Goal: Transaction & Acquisition: Book appointment/travel/reservation

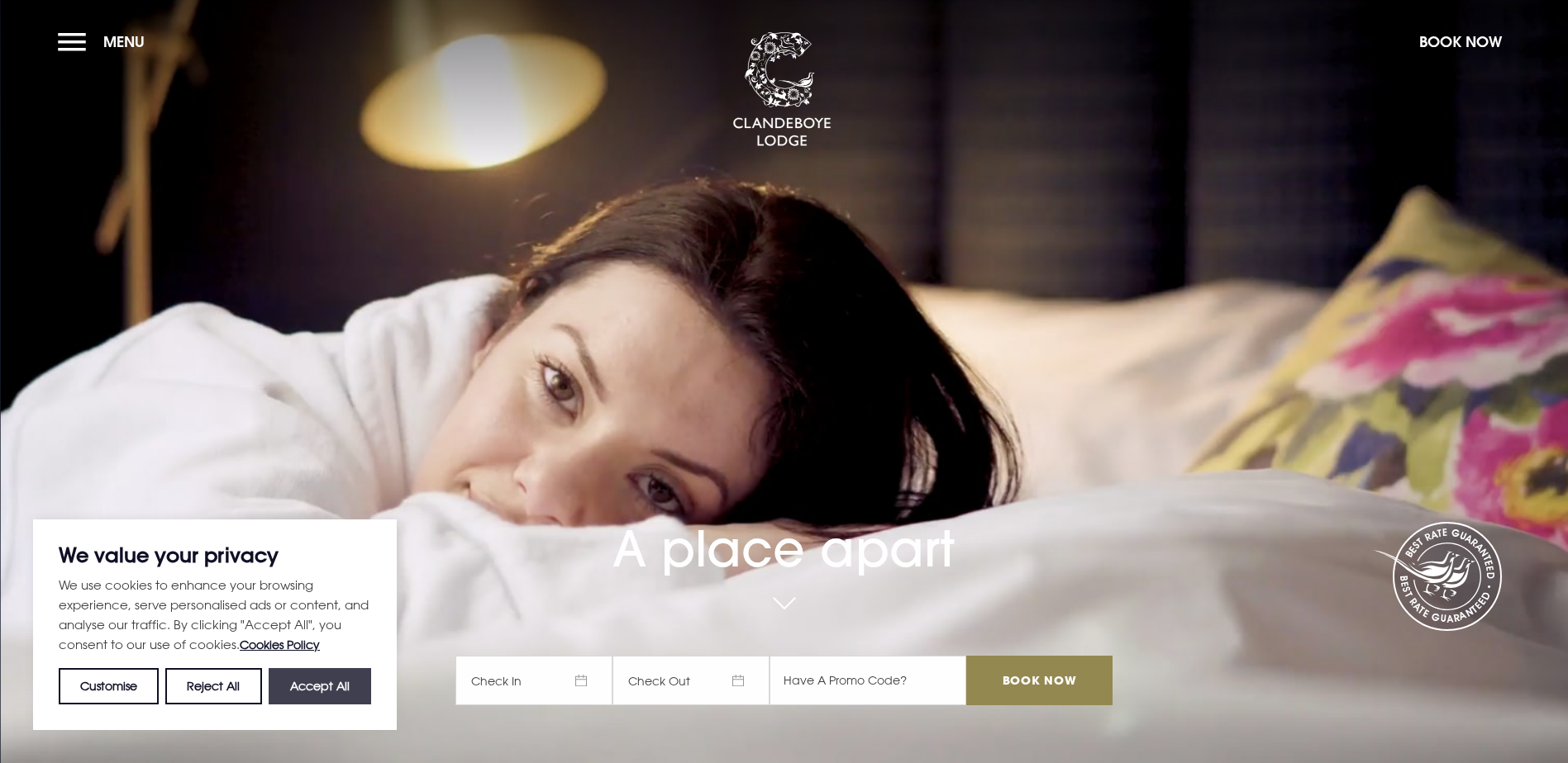
click at [316, 696] on button "Accept All" at bounding box center [320, 686] width 103 height 36
checkbox input "true"
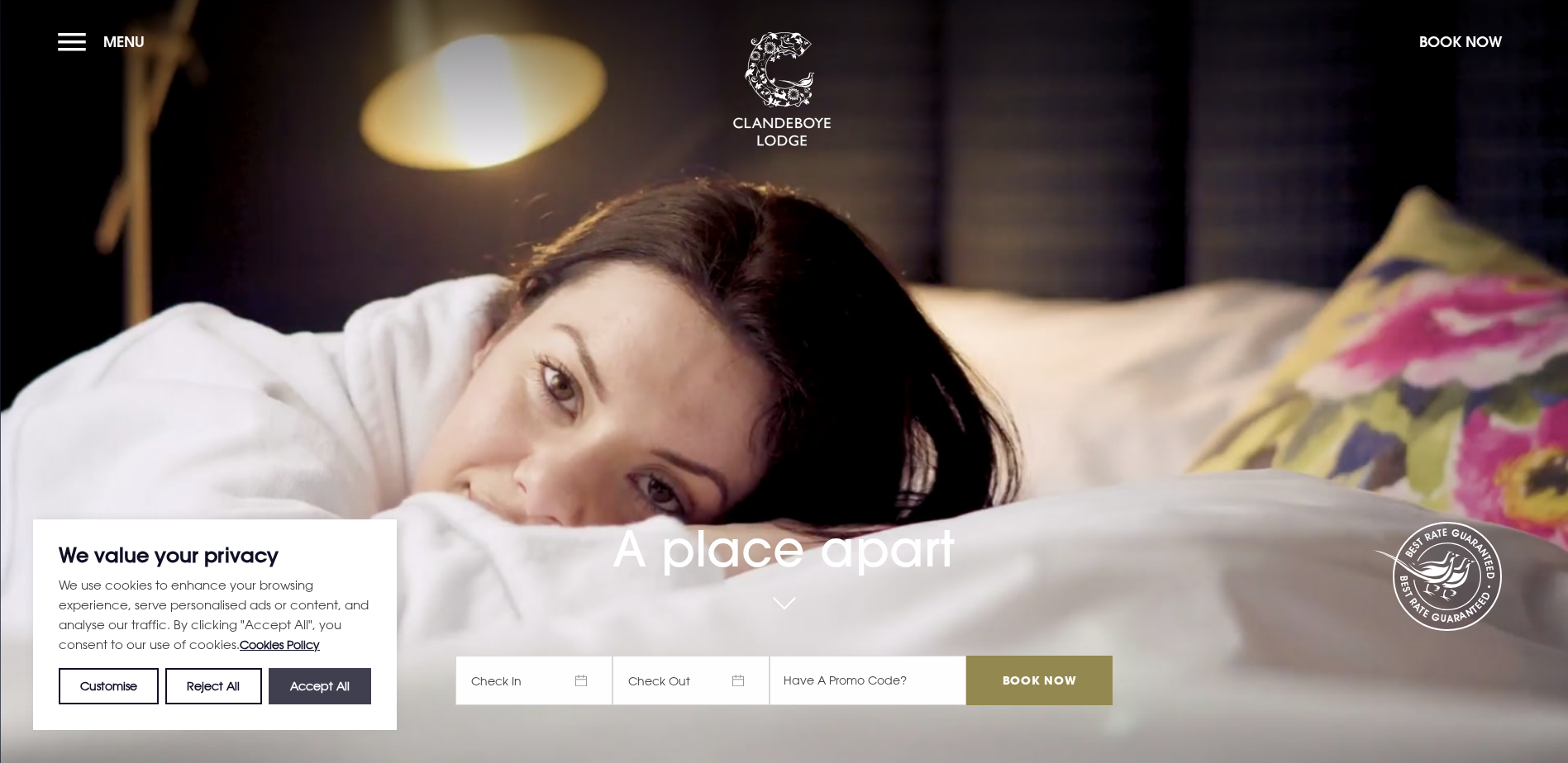
checkbox input "true"
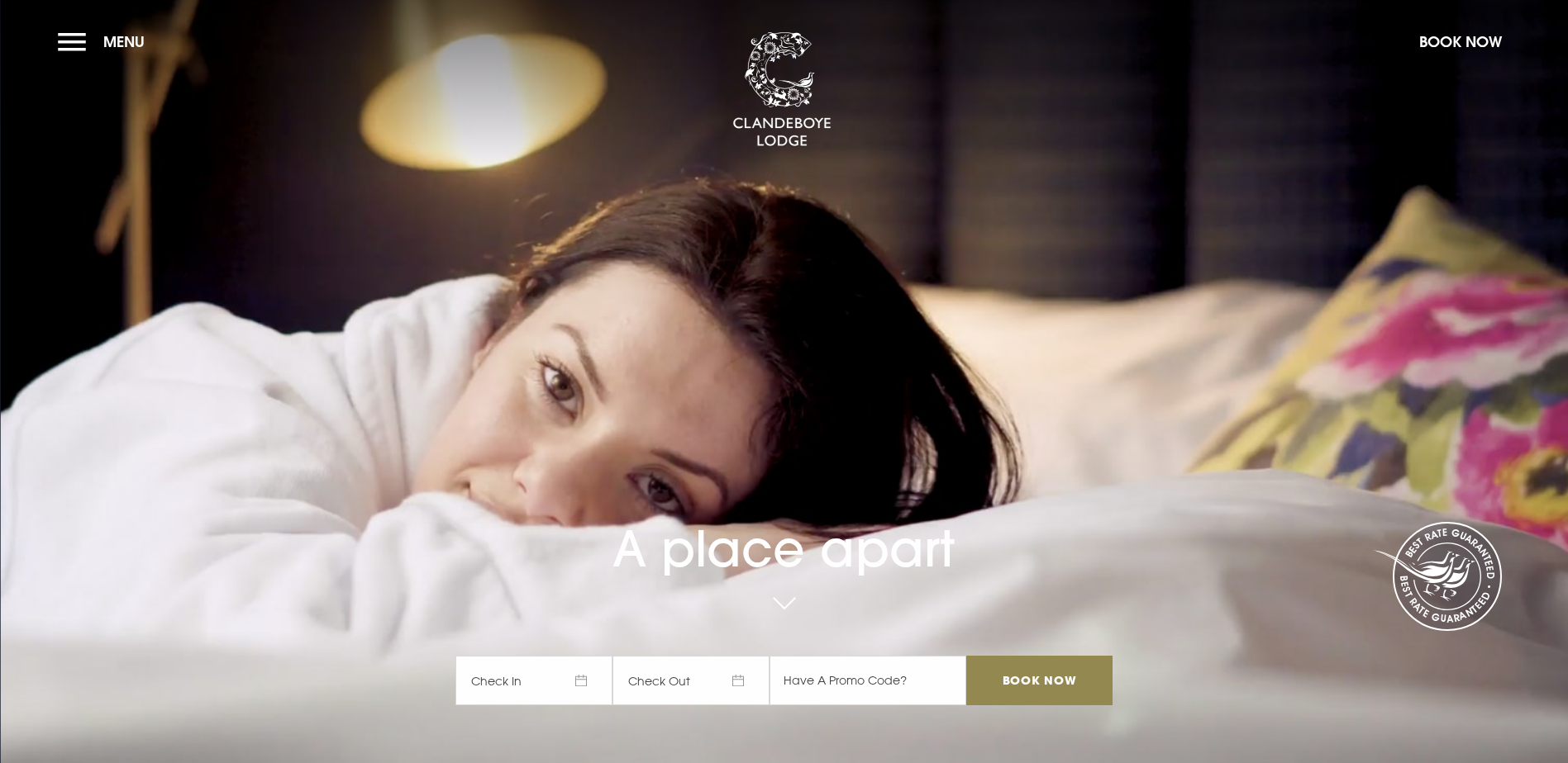
click at [486, 656] on span "Check In" at bounding box center [533, 680] width 157 height 49
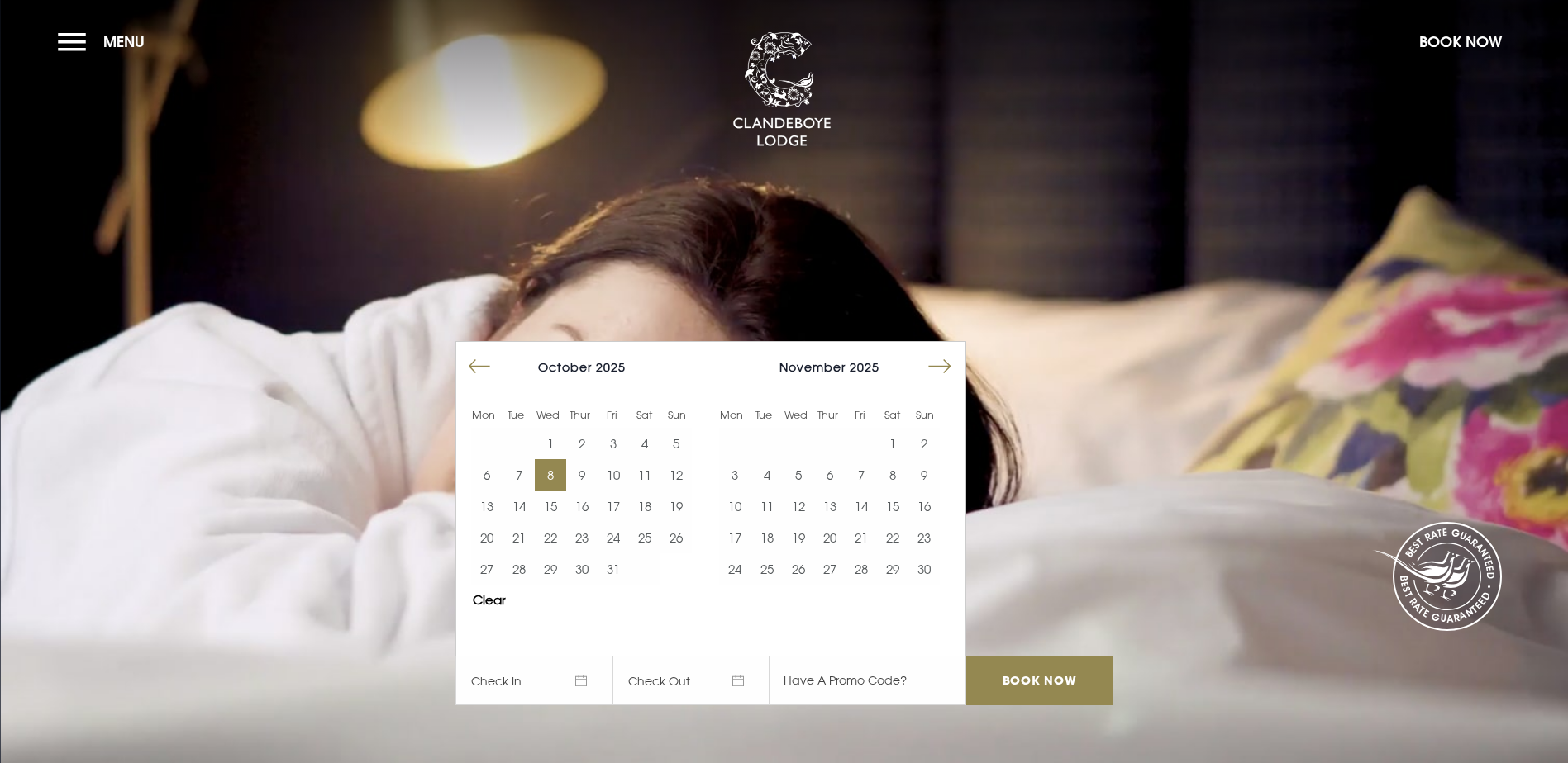
click at [557, 459] on button "8" at bounding box center [550, 475] width 31 height 31
click at [597, 459] on button "9" at bounding box center [581, 475] width 31 height 31
click at [1035, 656] on input "Book Now" at bounding box center [1038, 680] width 145 height 49
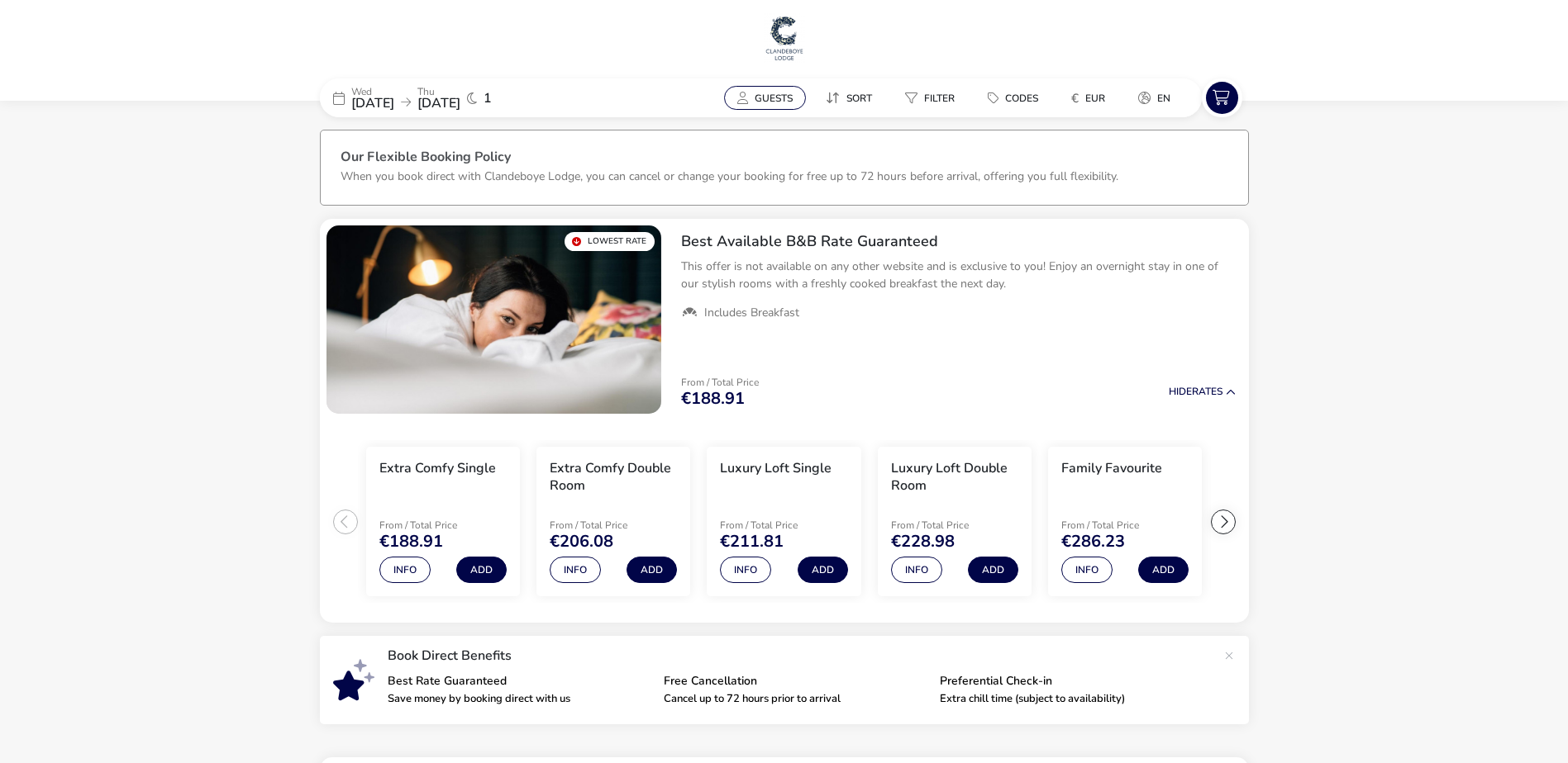
click at [778, 105] on button "Guests" at bounding box center [765, 98] width 82 height 24
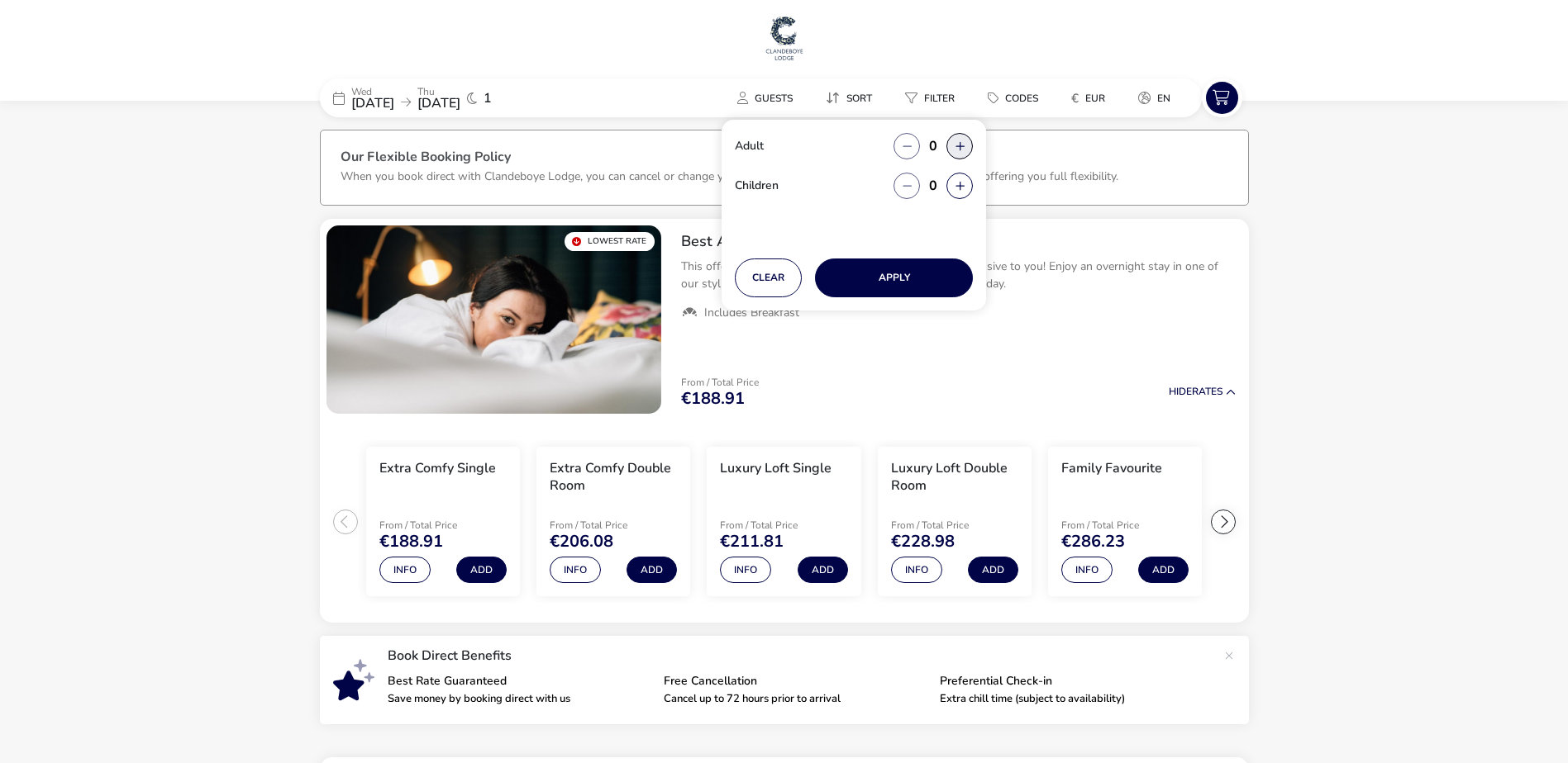
click at [956, 143] on button "button" at bounding box center [960, 146] width 27 height 27
type input "1"
click at [882, 278] on button "Apply" at bounding box center [893, 278] width 158 height 39
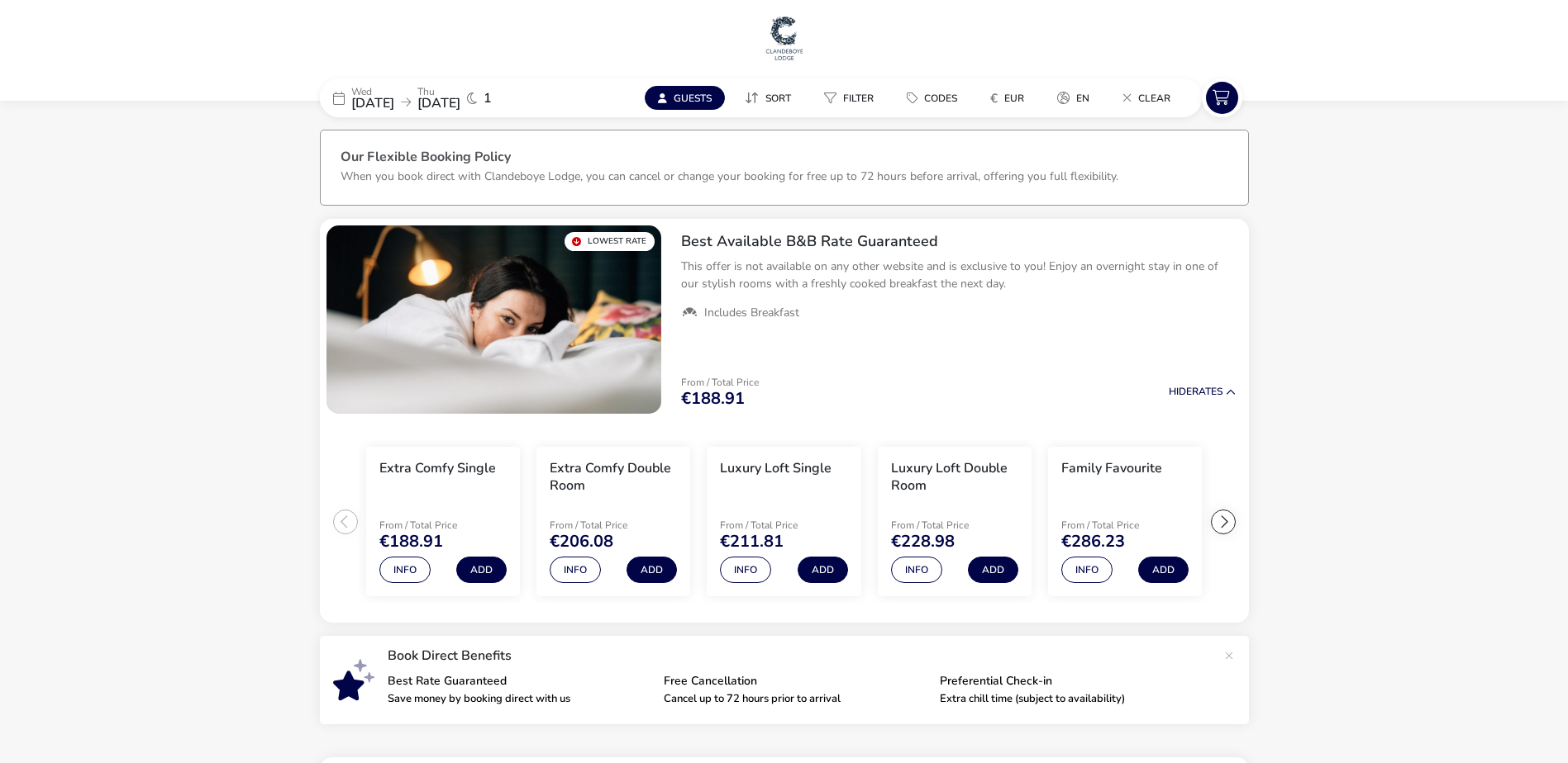
click at [691, 102] on span "Guests" at bounding box center [693, 99] width 38 height 13
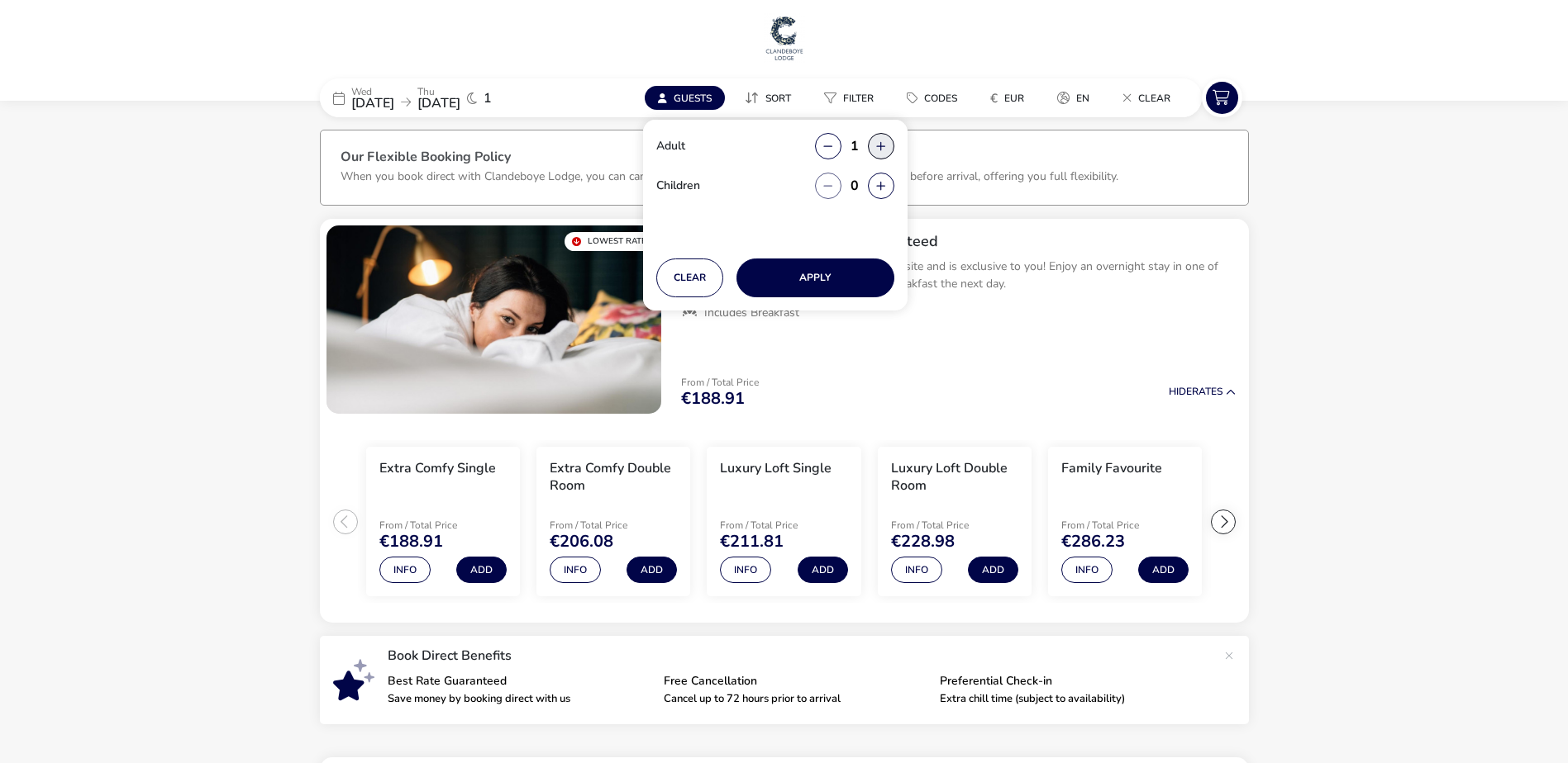
click at [884, 145] on button "button" at bounding box center [881, 146] width 27 height 27
click at [834, 150] on button "button" at bounding box center [828, 146] width 27 height 27
type input "1"
click at [789, 272] on button "Apply" at bounding box center [815, 278] width 158 height 39
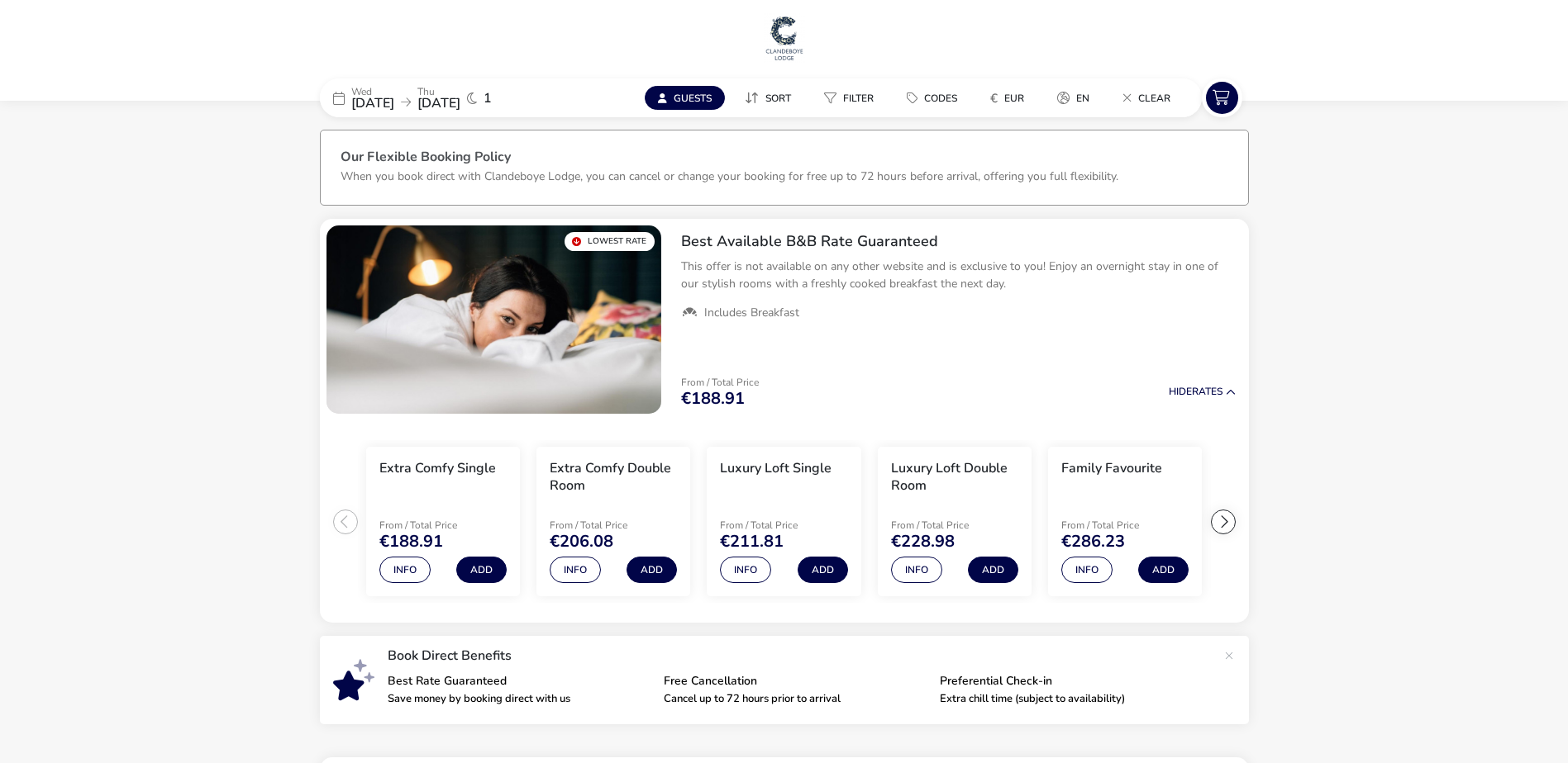
click at [674, 106] on button "Guests" at bounding box center [684, 98] width 80 height 24
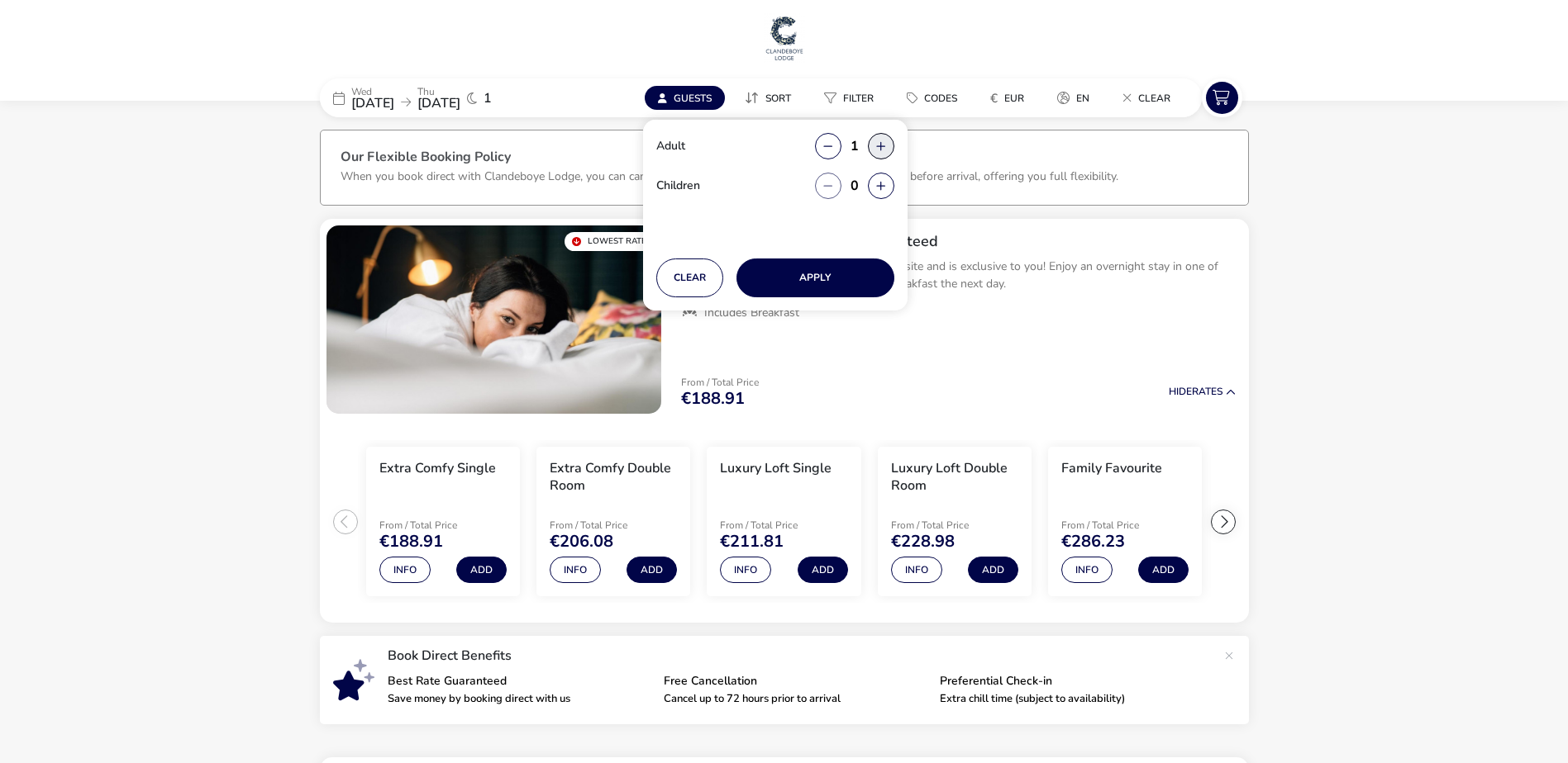
click at [882, 140] on button "button" at bounding box center [881, 146] width 27 height 27
click at [827, 152] on button "button" at bounding box center [828, 146] width 27 height 27
type input "1"
click at [825, 278] on button "Apply" at bounding box center [815, 278] width 158 height 39
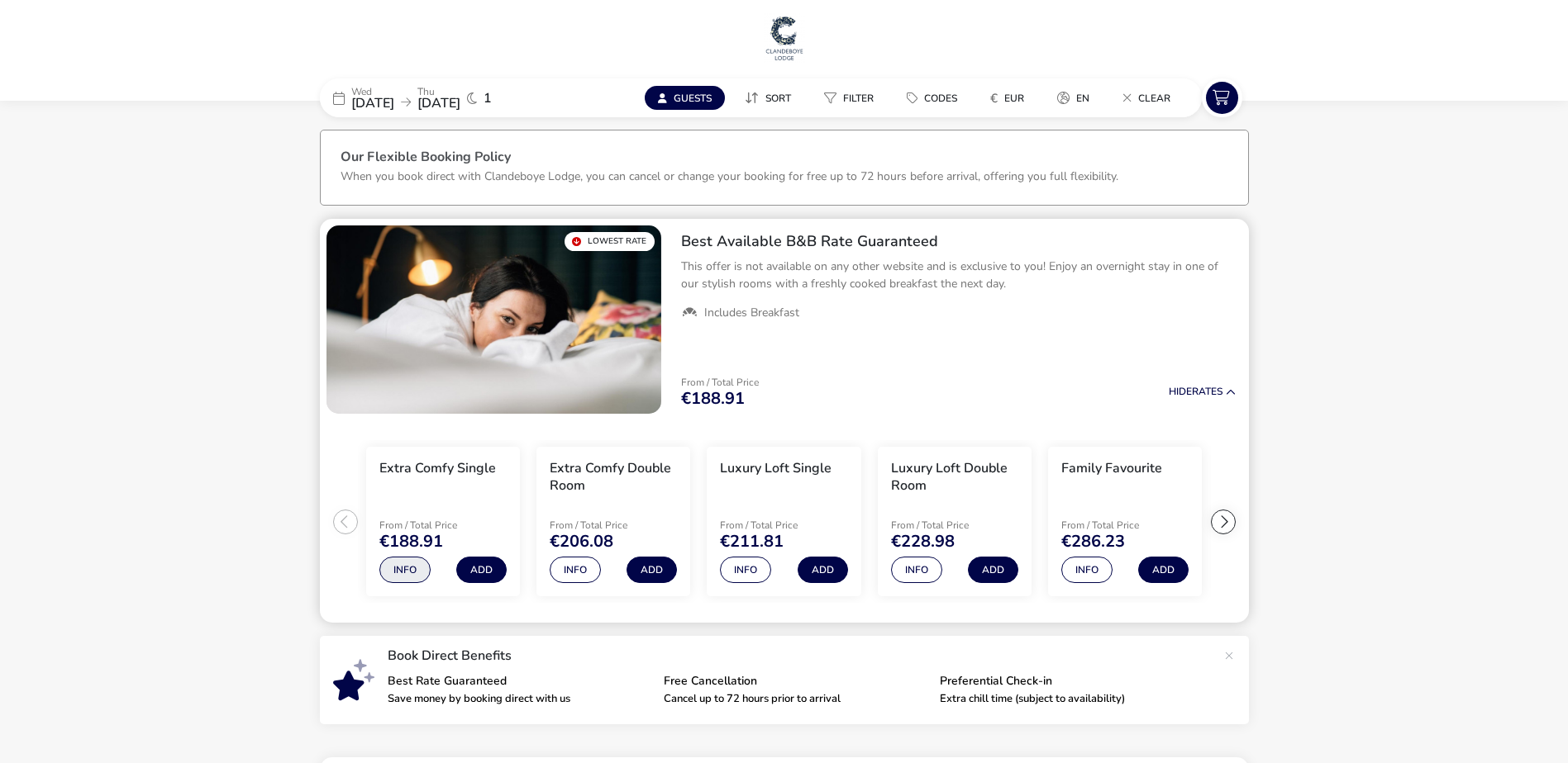
click at [416, 570] on button "Info" at bounding box center [405, 570] width 51 height 27
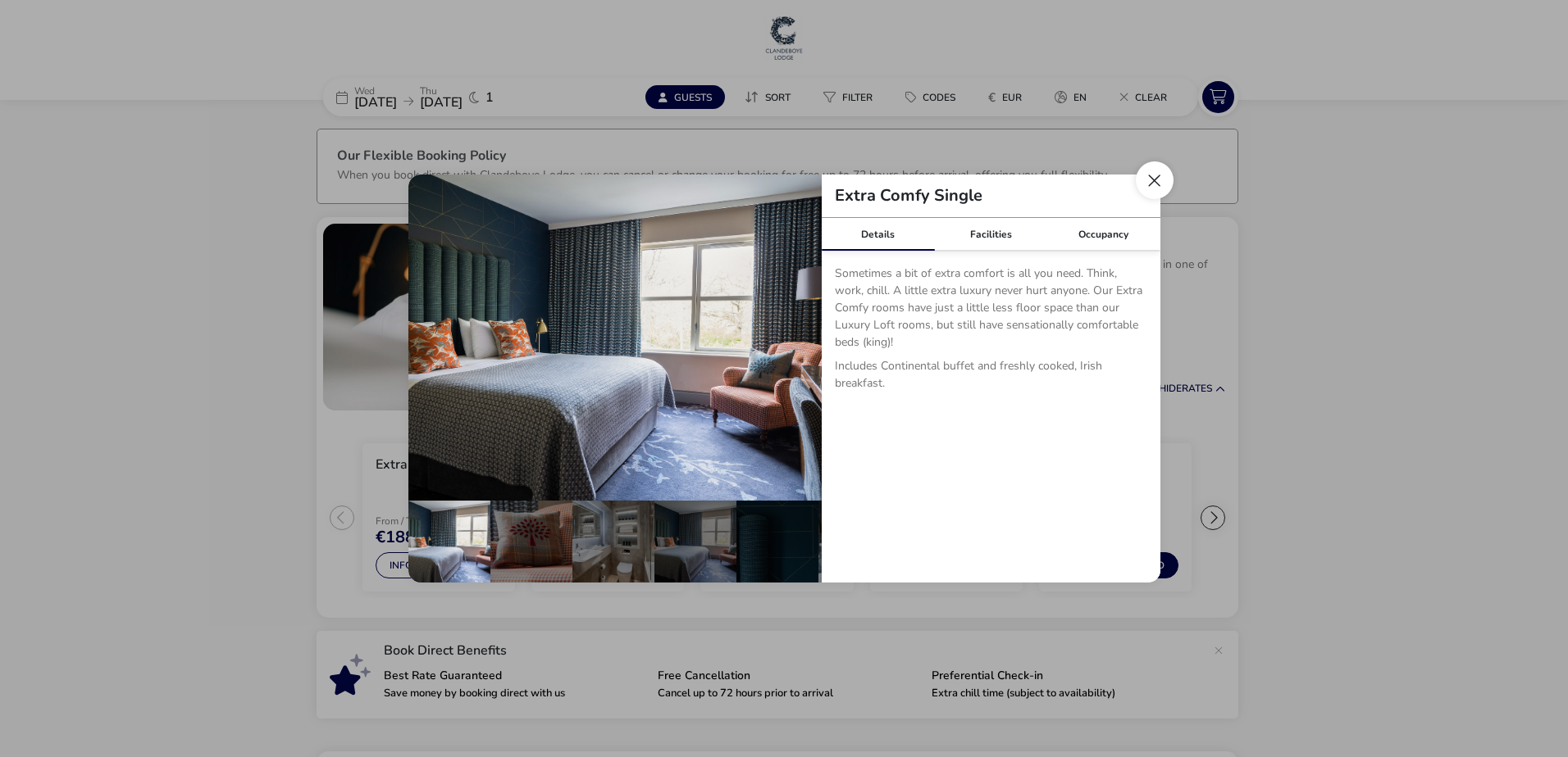
click at [1148, 185] on button "Close dialog" at bounding box center [1155, 181] width 38 height 38
